Goal: Task Accomplishment & Management: Use online tool/utility

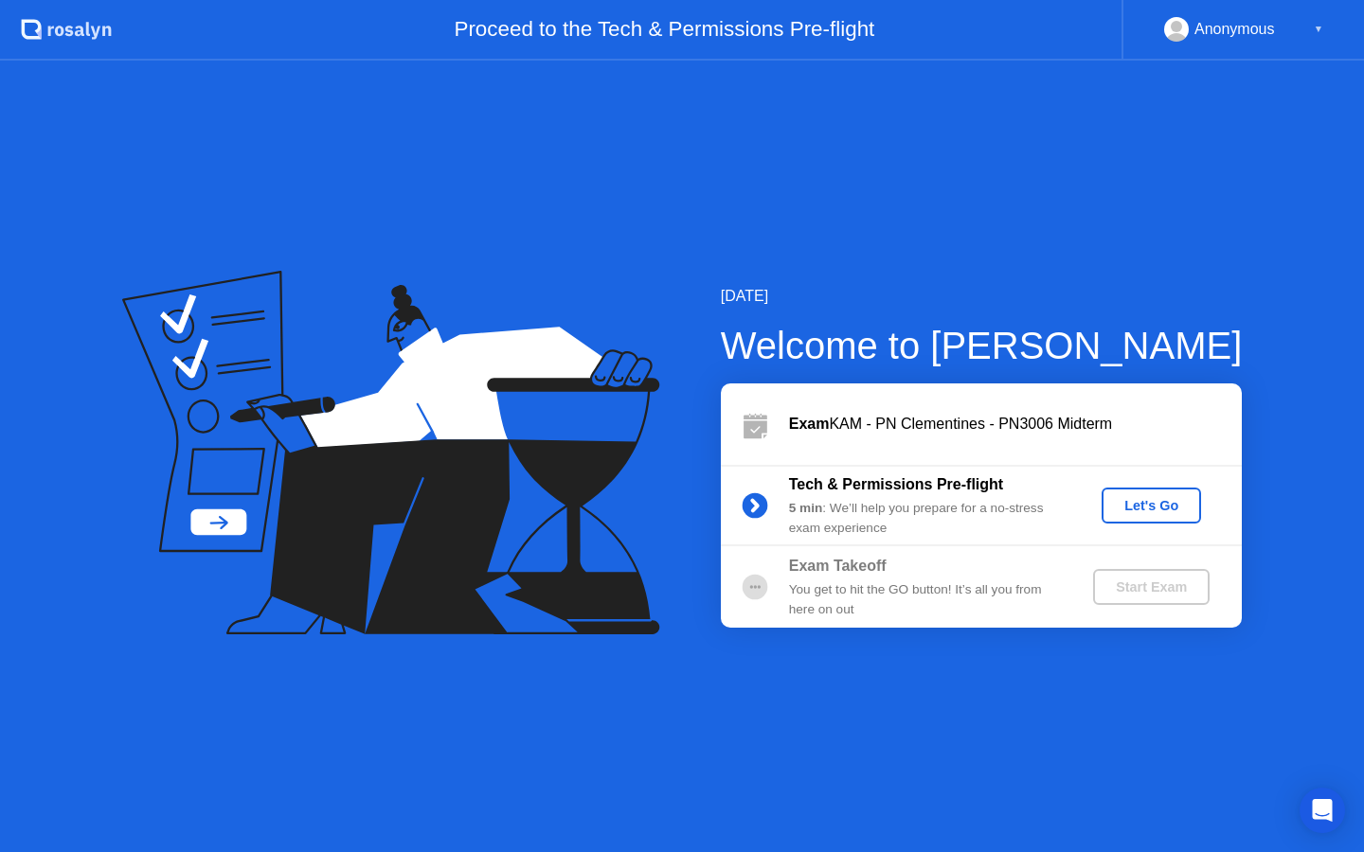
click at [1137, 517] on button "Let's Go" at bounding box center [1151, 506] width 99 height 36
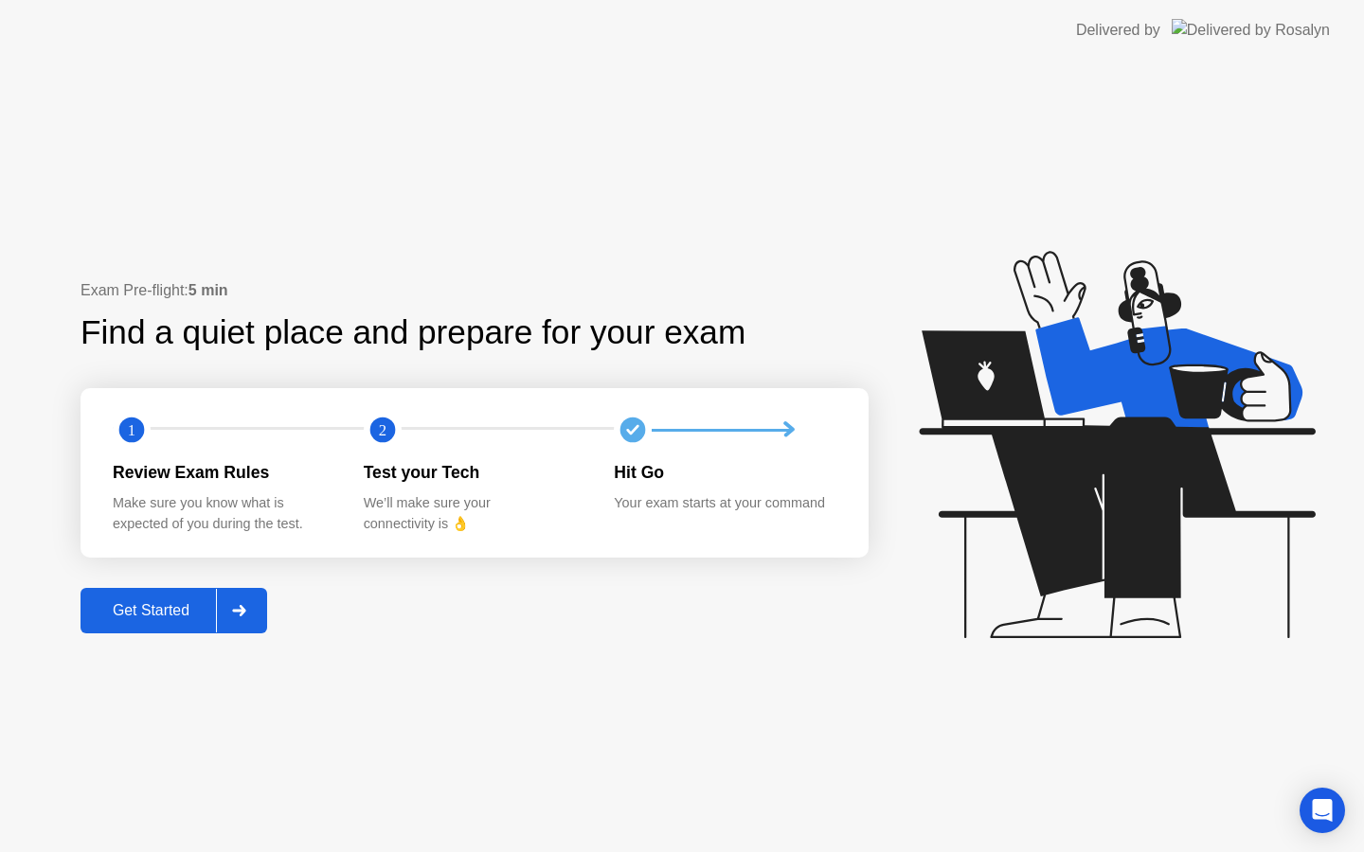
click at [150, 612] on div "Get Started" at bounding box center [151, 610] width 130 height 17
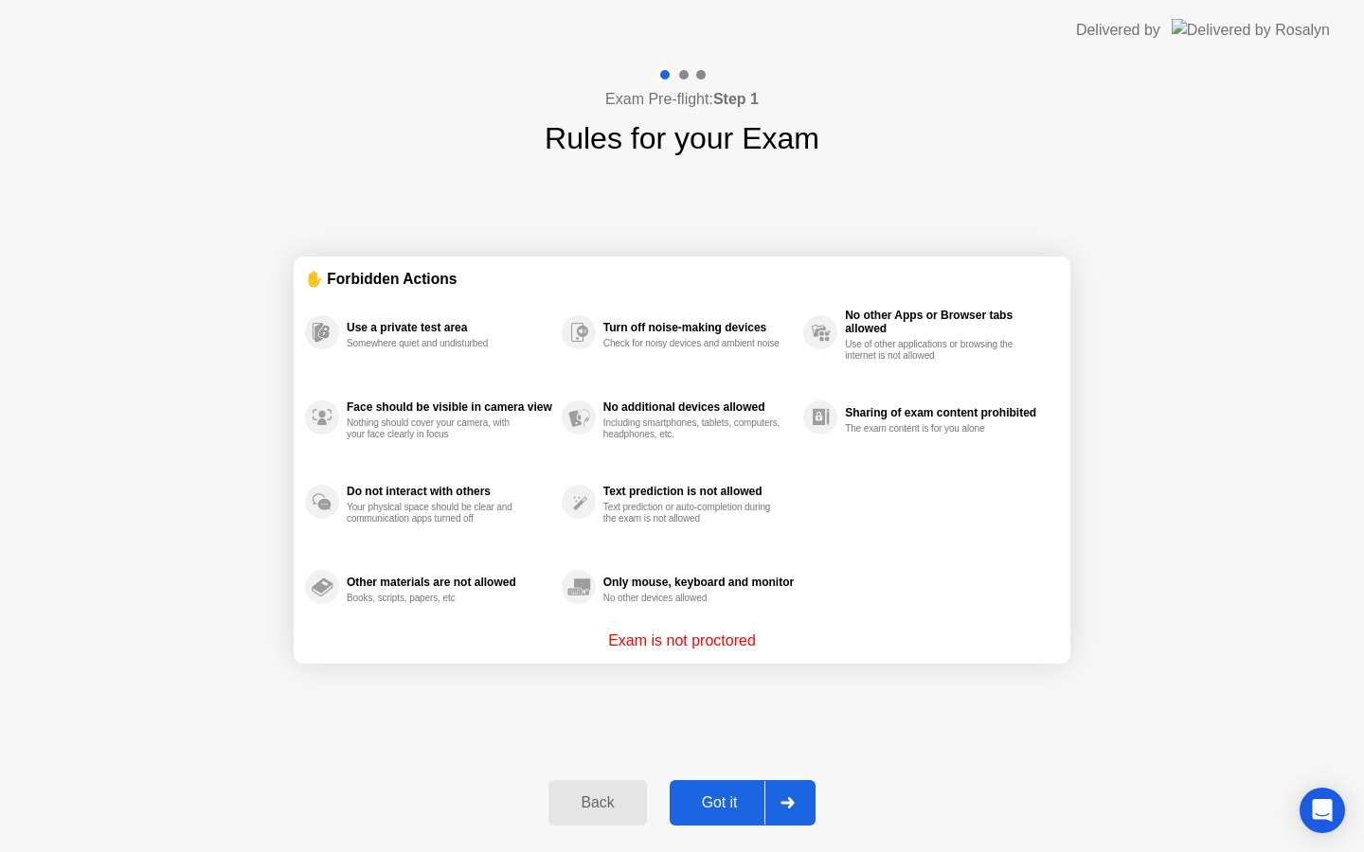
click at [712, 798] on div "Got it" at bounding box center [719, 803] width 89 height 17
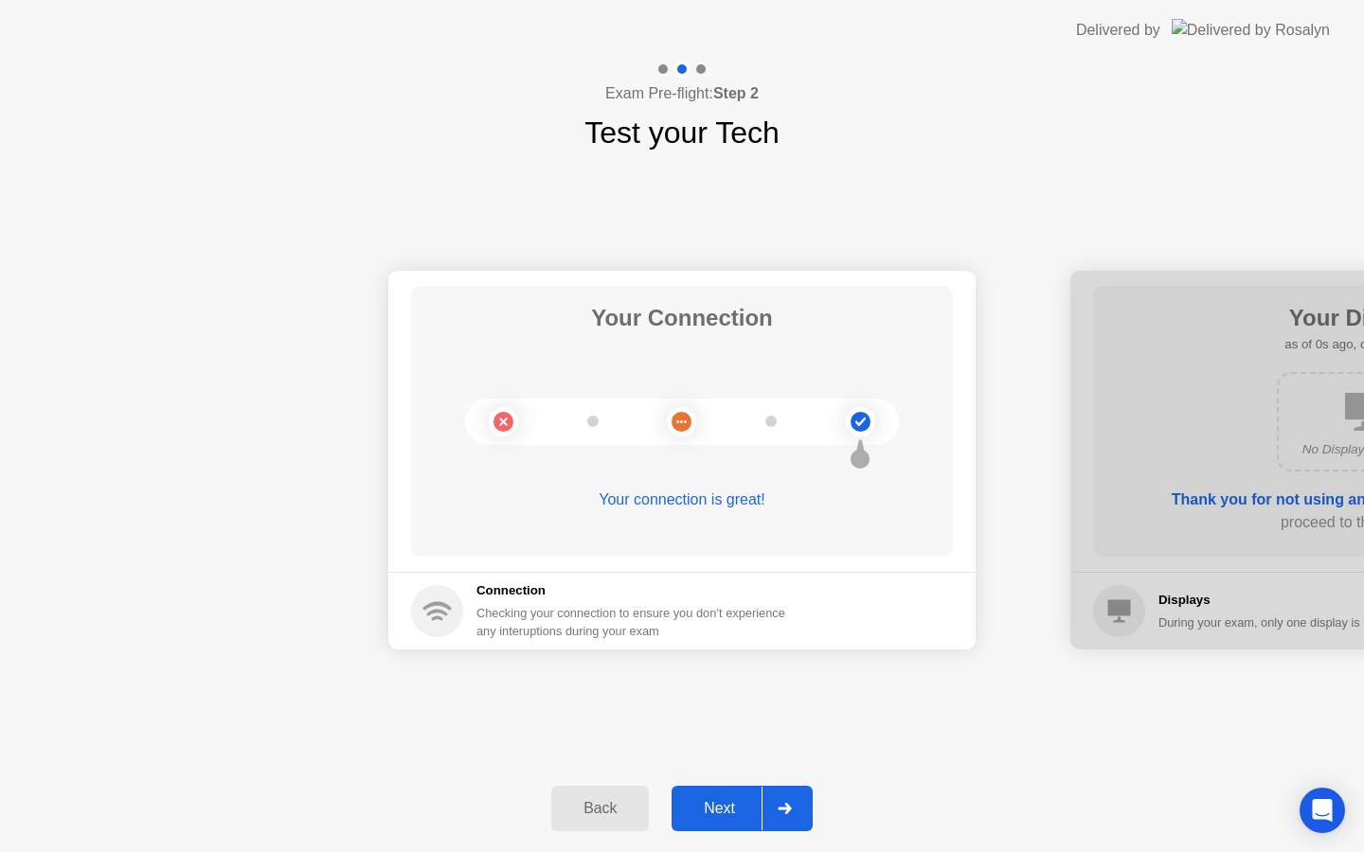
click at [741, 806] on div "Next" at bounding box center [719, 808] width 84 height 17
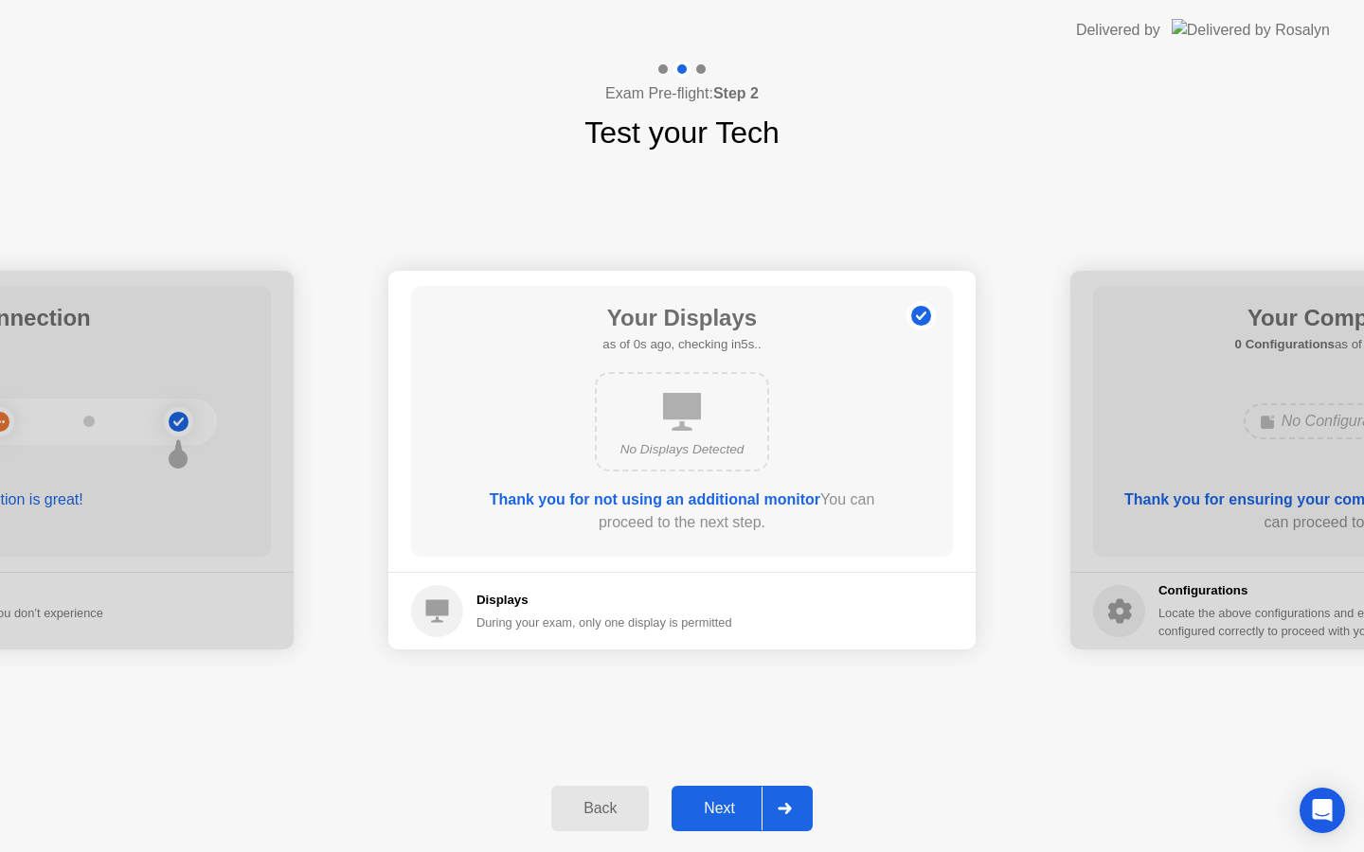
click at [741, 806] on div "Next" at bounding box center [719, 808] width 84 height 17
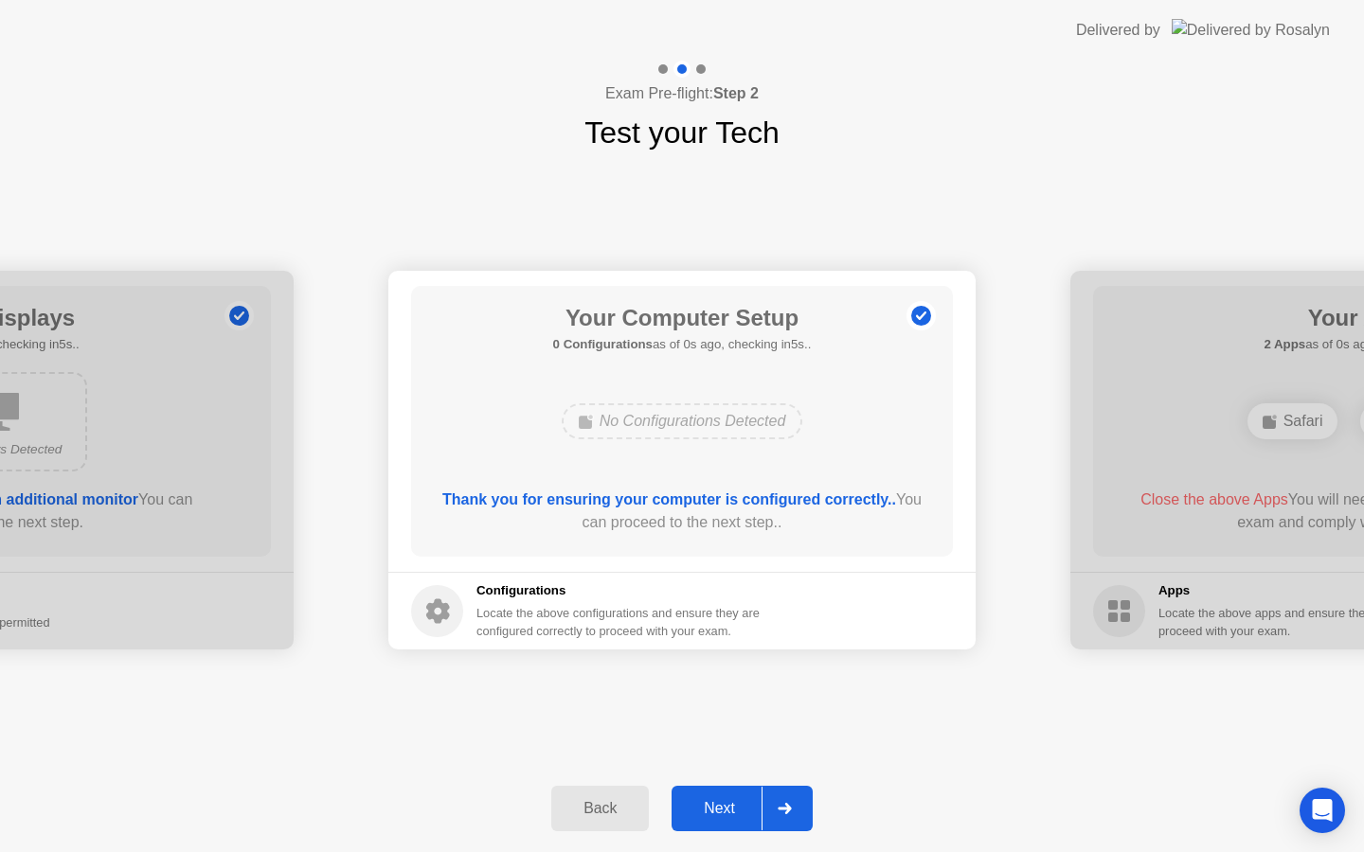
click at [741, 806] on div "Next" at bounding box center [719, 808] width 84 height 17
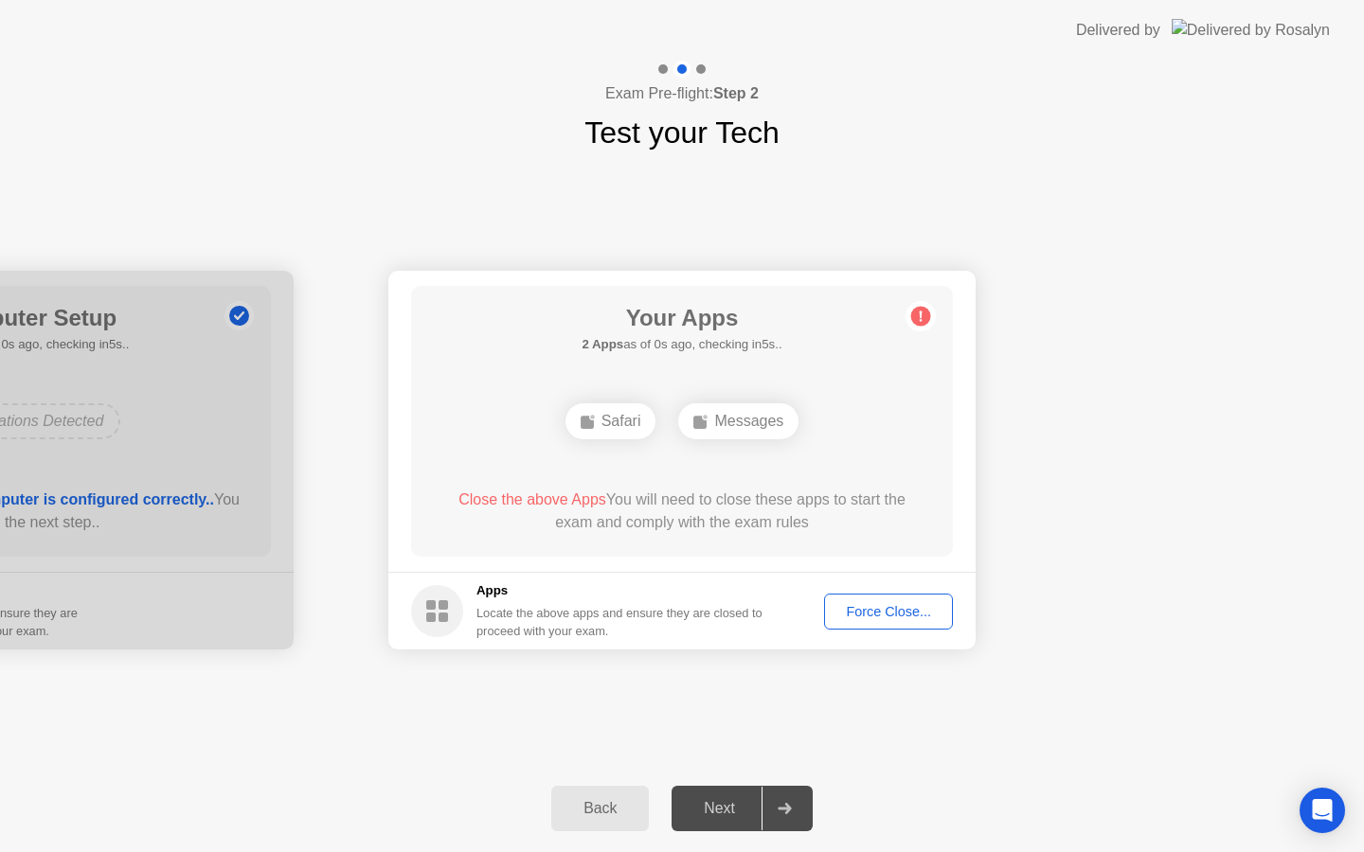
click at [741, 806] on div "Next" at bounding box center [719, 808] width 84 height 17
click at [915, 611] on div "Force Close..." at bounding box center [889, 611] width 116 height 15
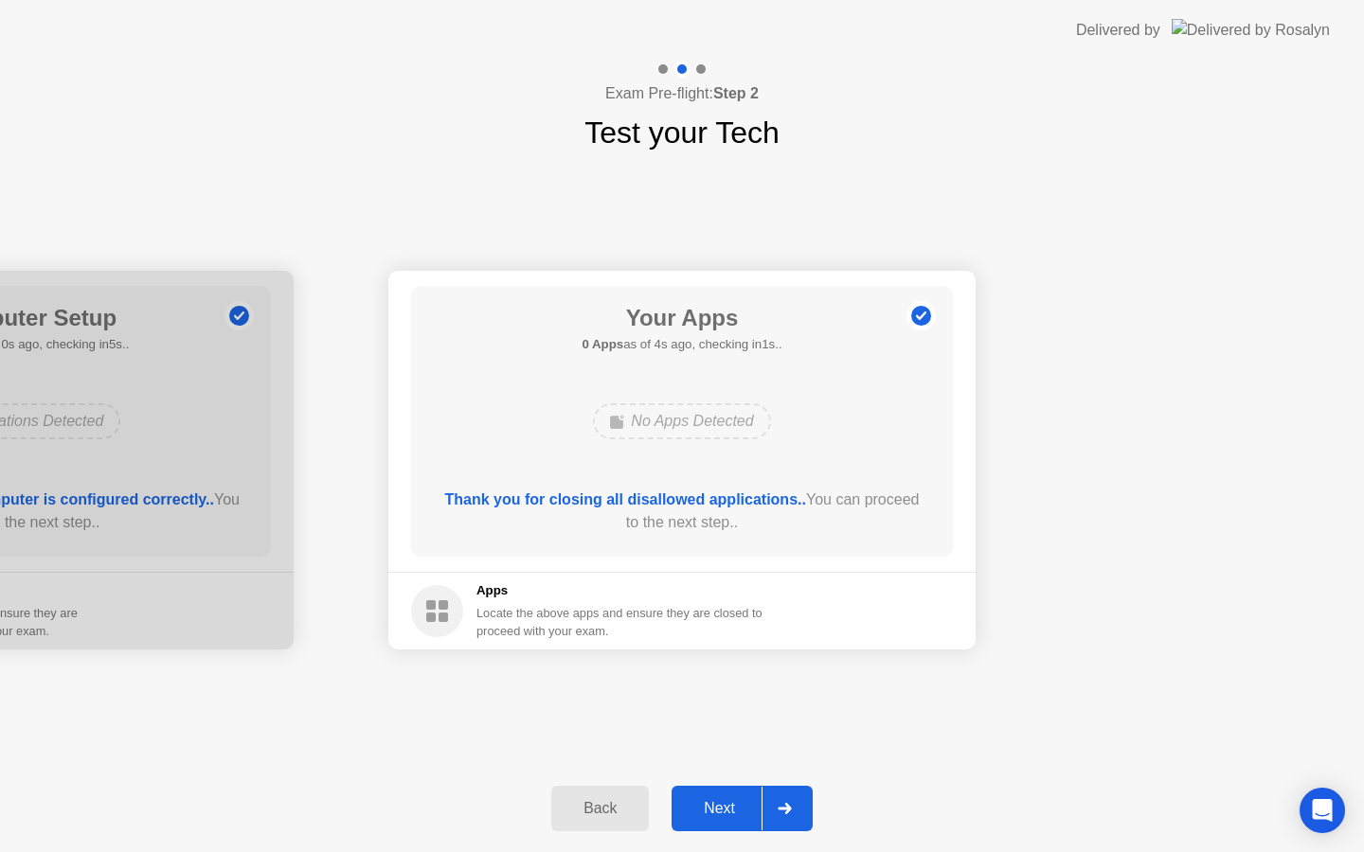
click at [727, 817] on div "Next" at bounding box center [719, 808] width 84 height 17
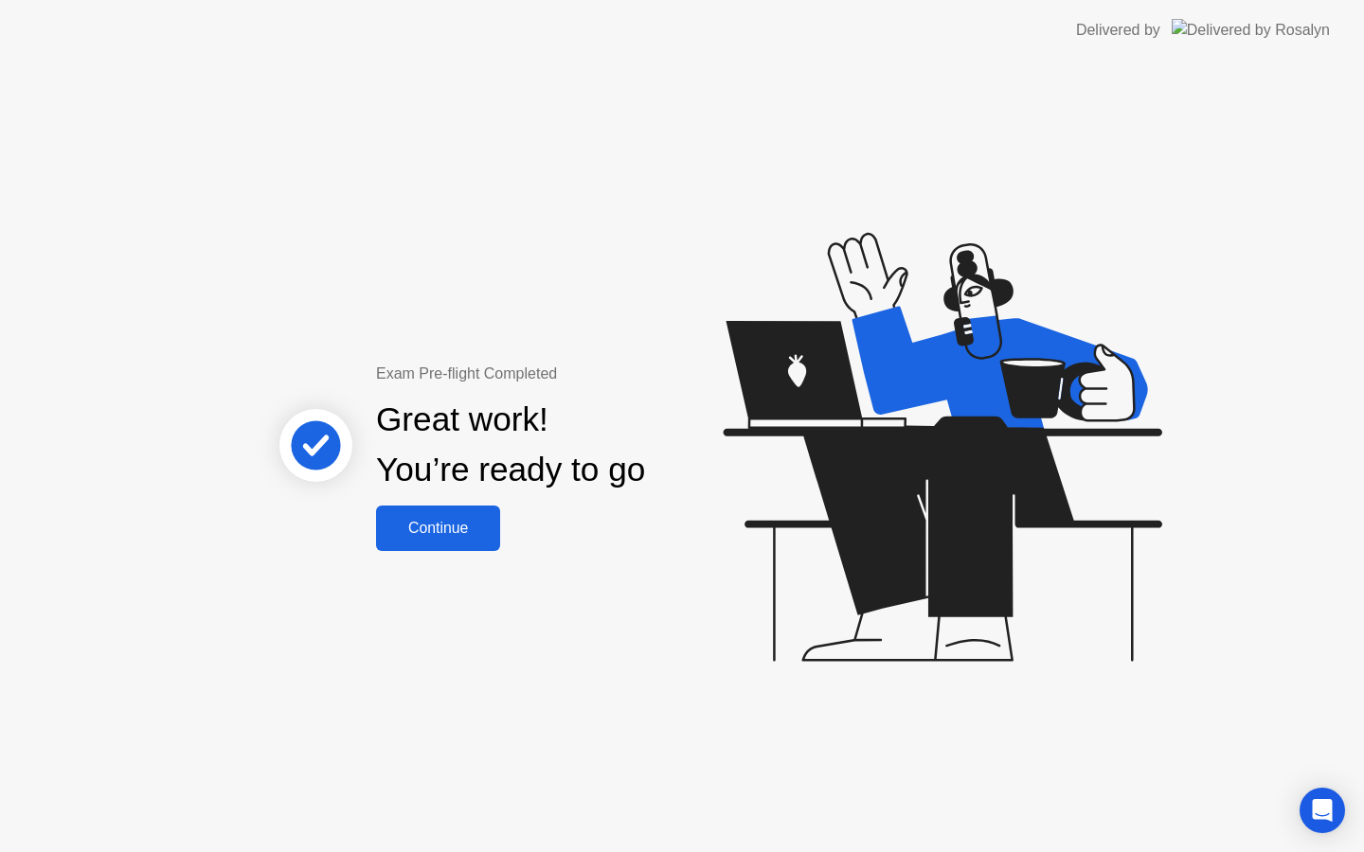
click at [418, 527] on div "Continue" at bounding box center [438, 528] width 113 height 17
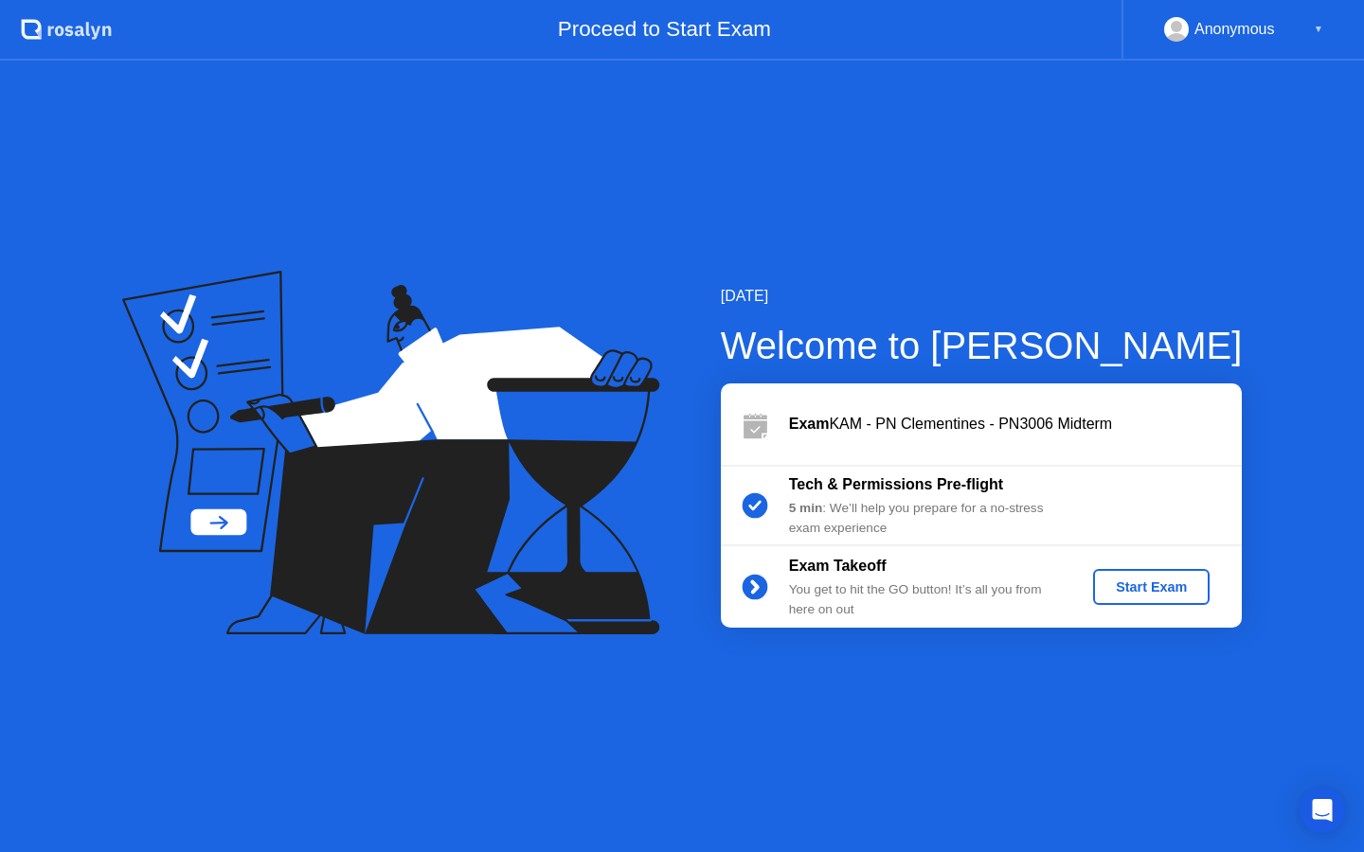
click at [1150, 584] on div "Start Exam" at bounding box center [1151, 587] width 101 height 15
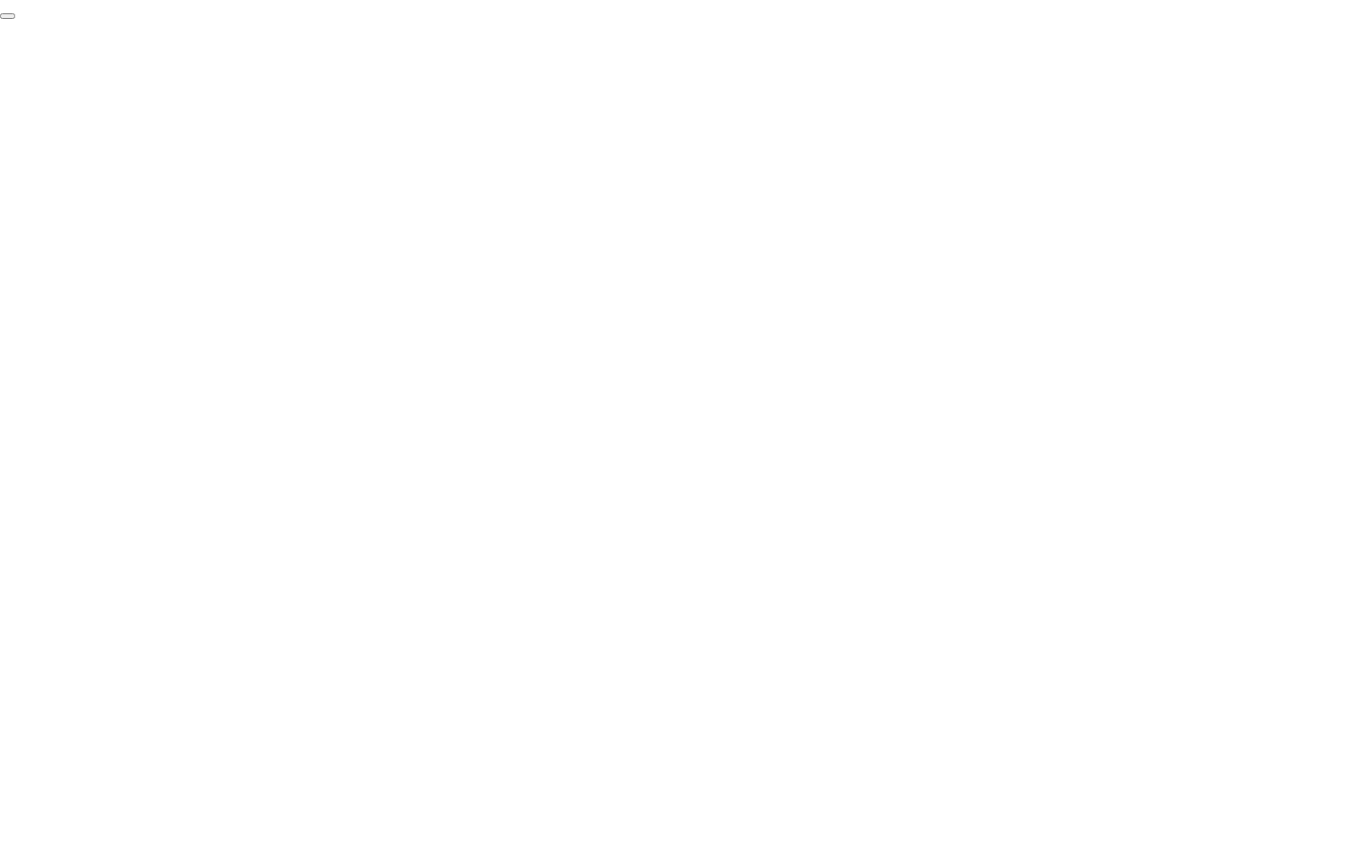
click div "End Proctoring Session"
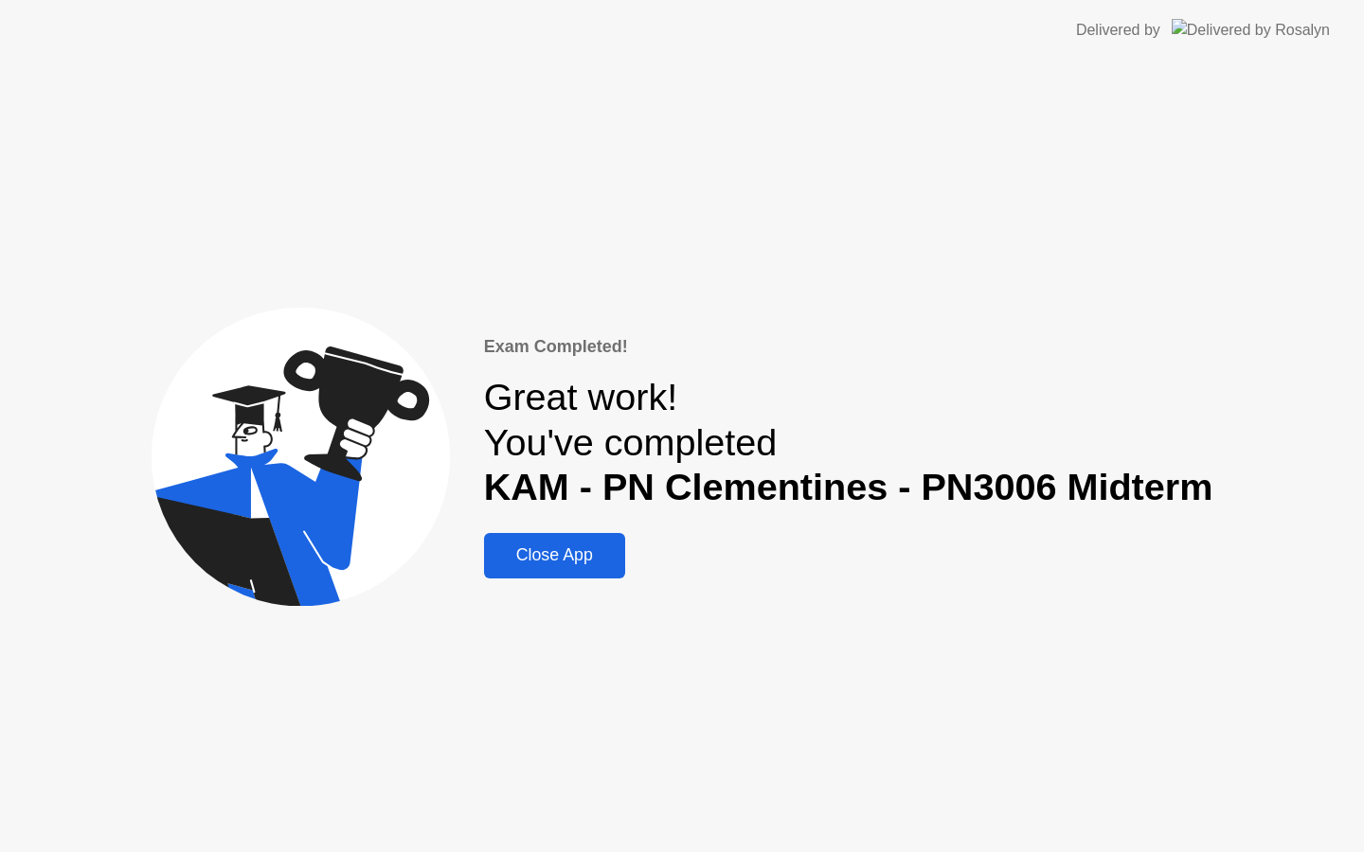
click at [529, 537] on button "Close App" at bounding box center [554, 555] width 141 height 45
